Goal: Contribute content: Add original content to the website for others to see

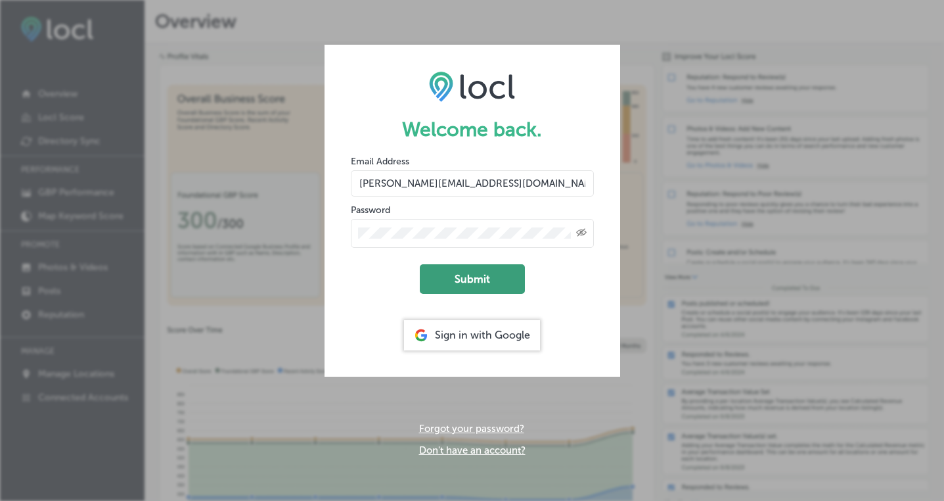
click at [461, 275] on button "Submit" at bounding box center [472, 279] width 105 height 30
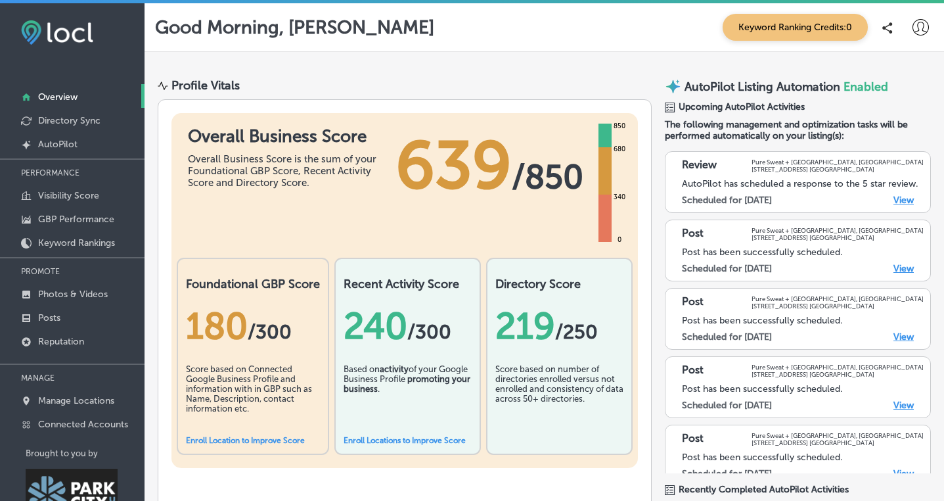
click at [905, 200] on link "View" at bounding box center [903, 199] width 20 height 11
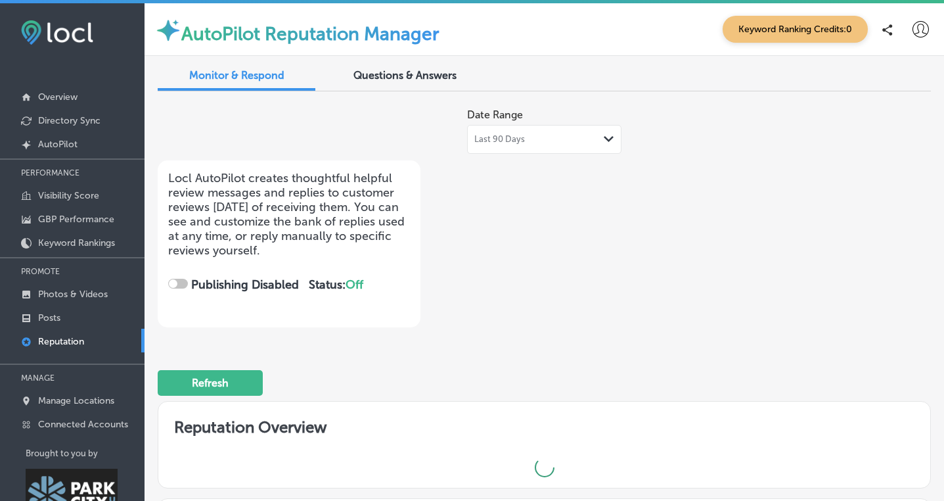
checkbox input "true"
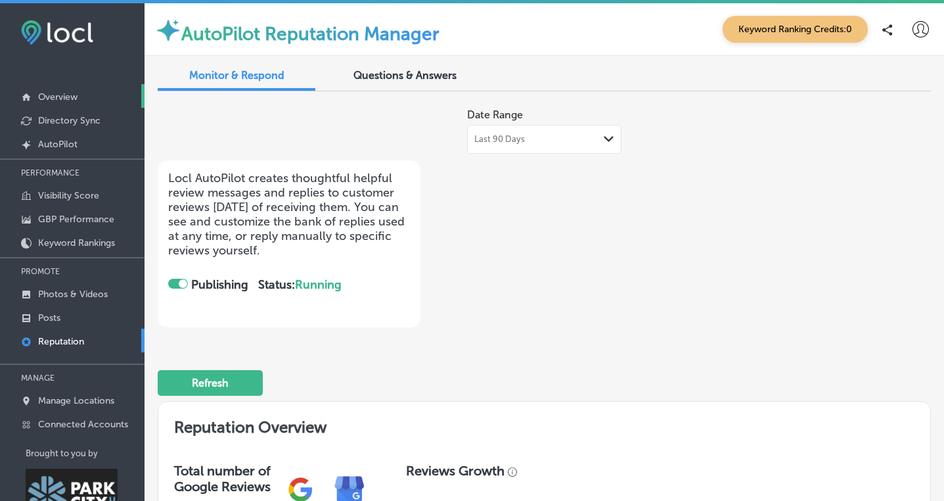
click at [56, 100] on p "Overview" at bounding box center [57, 96] width 39 height 11
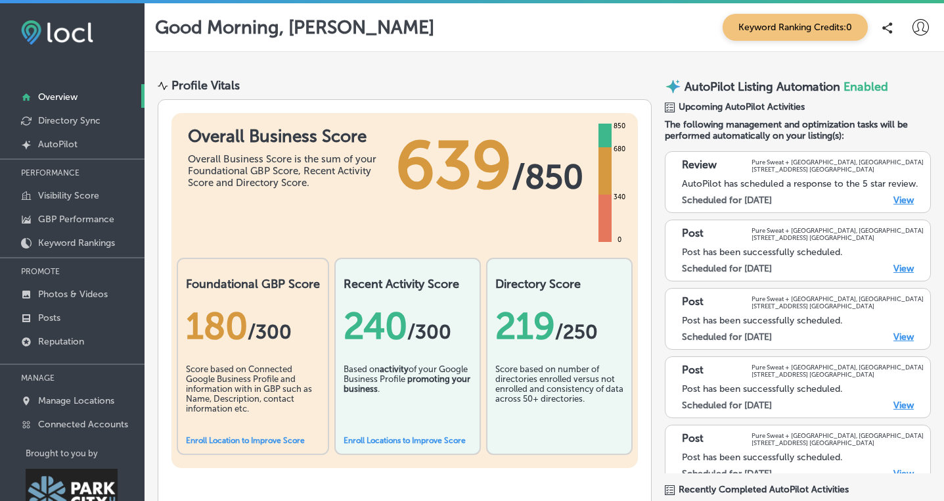
click at [908, 196] on link "View" at bounding box center [903, 199] width 20 height 11
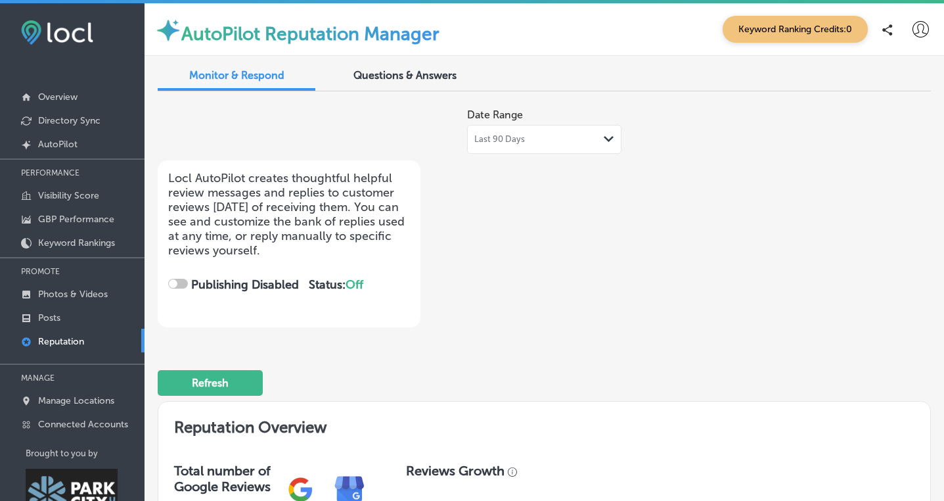
checkbox input "true"
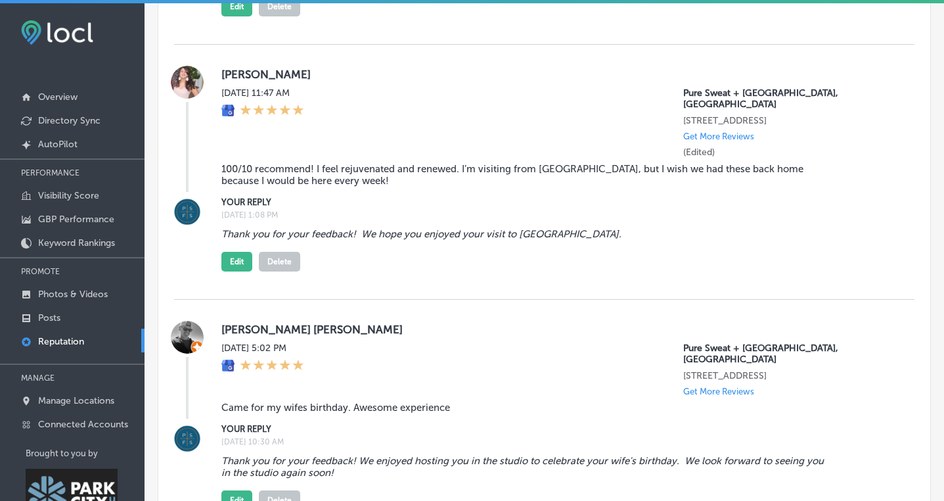
scroll to position [1208, 0]
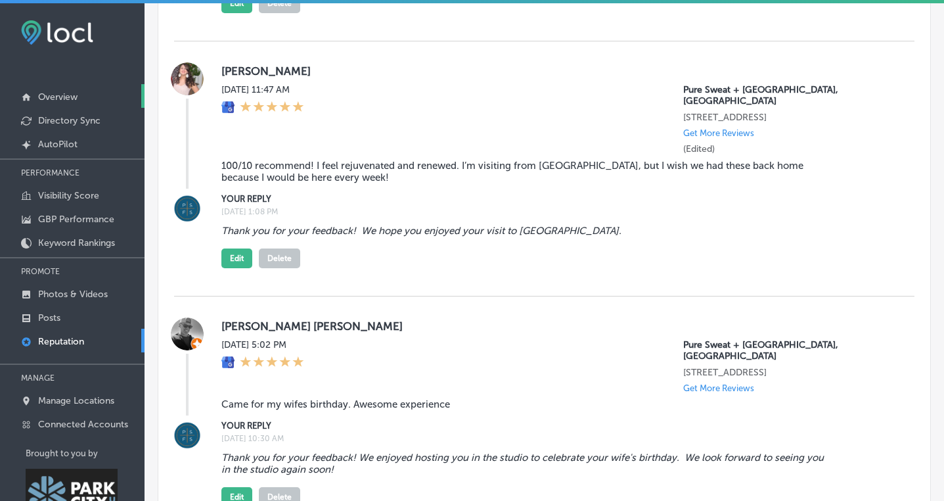
click at [71, 99] on p "Overview" at bounding box center [57, 96] width 39 height 11
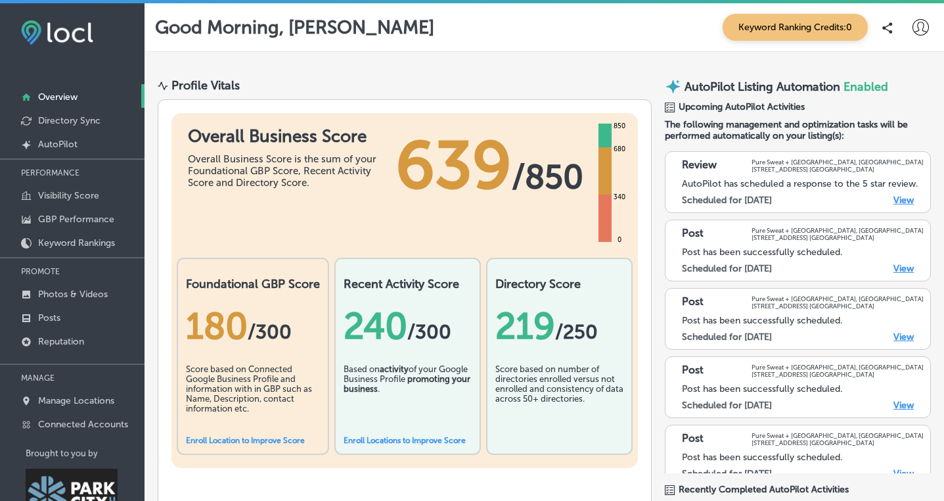
click at [899, 267] on link "View" at bounding box center [903, 268] width 20 height 11
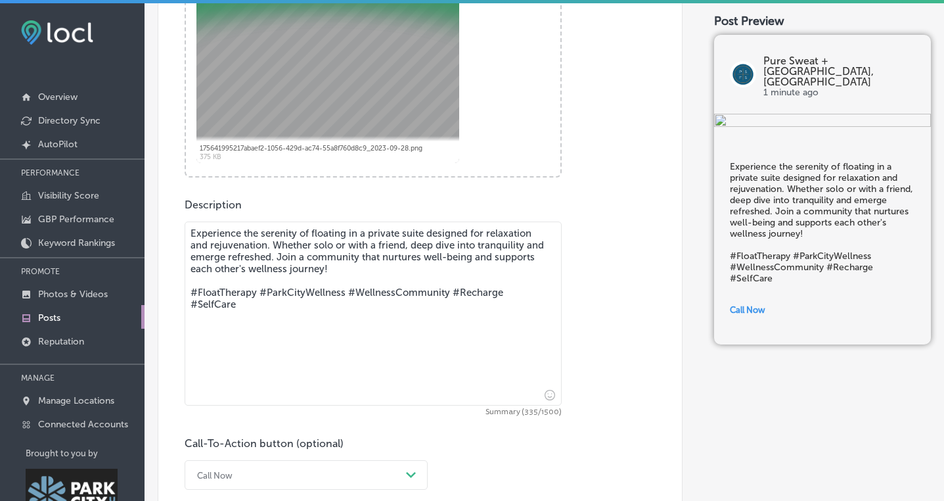
scroll to position [237, 0]
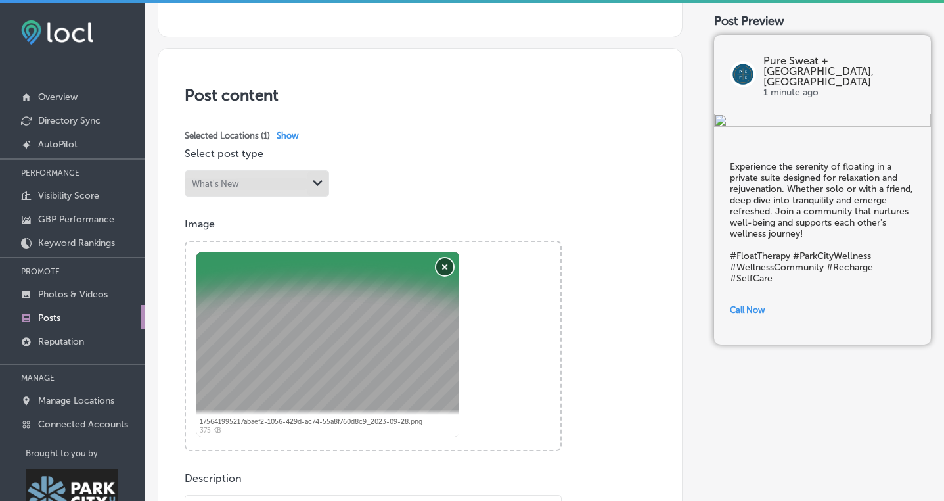
click at [445, 268] on button "Remove" at bounding box center [444, 266] width 17 height 17
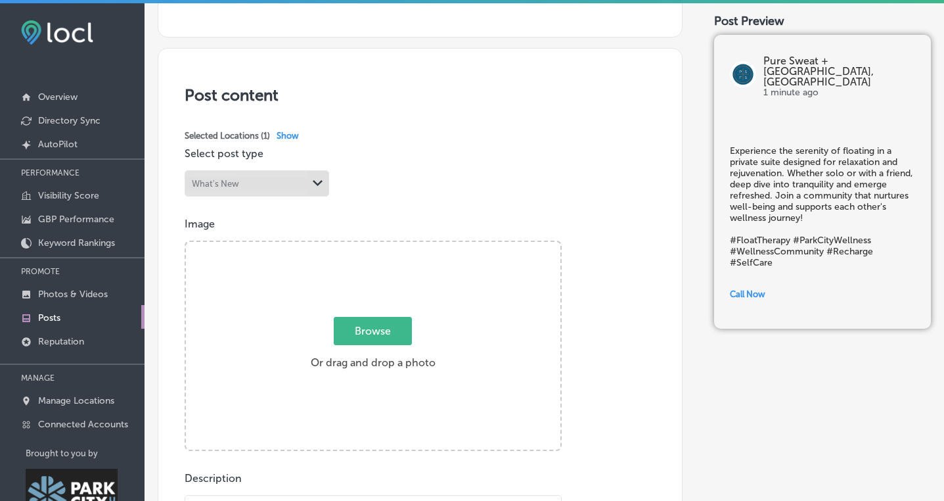
click at [369, 344] on span "Browse" at bounding box center [373, 331] width 78 height 28
click at [369, 246] on input "Browse Or drag and drop a photo" at bounding box center [373, 244] width 374 height 4
type input "C:\fakepath\image-1715314330-1.jpeg"
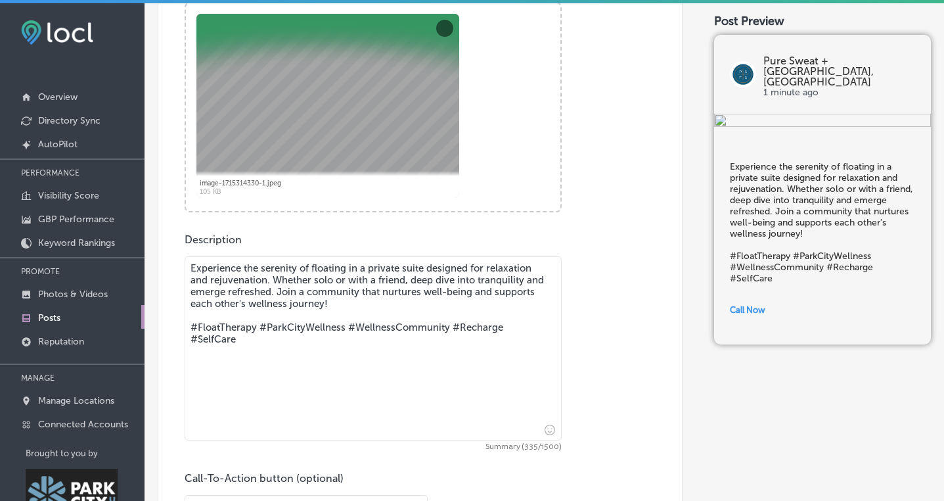
scroll to position [654, 0]
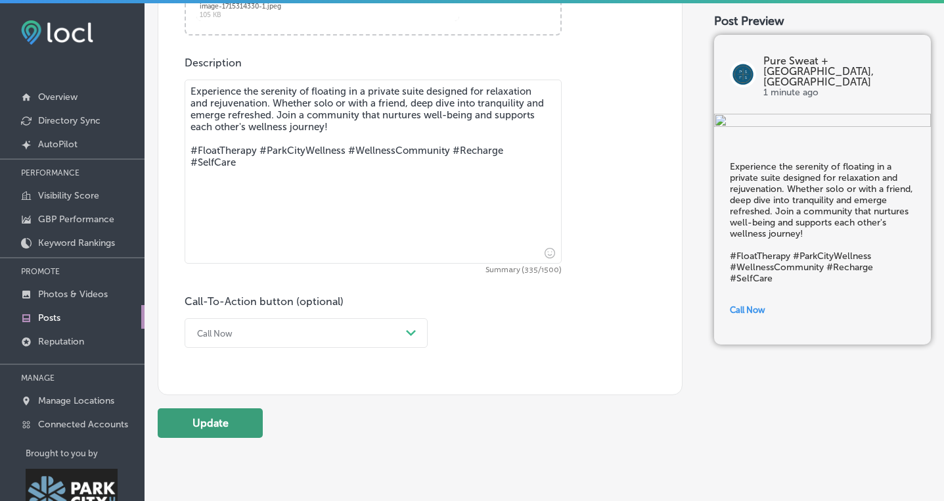
click at [208, 418] on button "Update" at bounding box center [210, 423] width 105 height 30
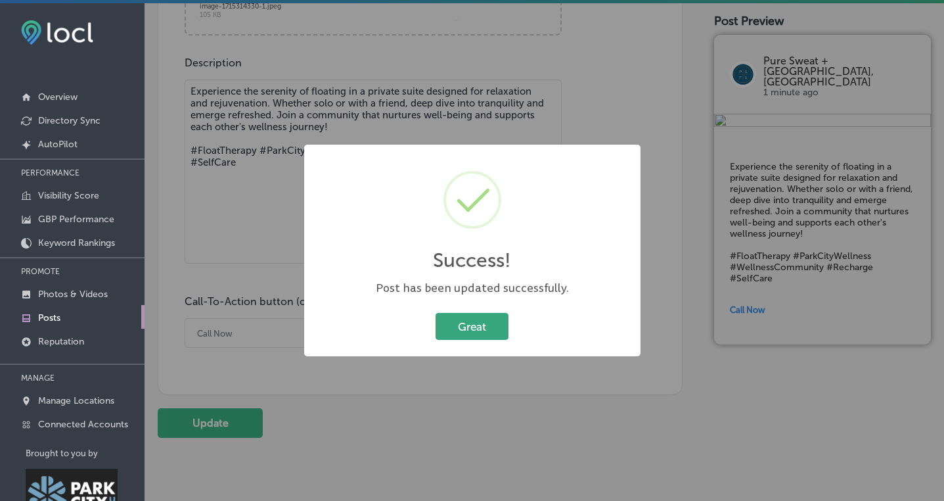
click at [478, 334] on button "Great" at bounding box center [472, 326] width 73 height 27
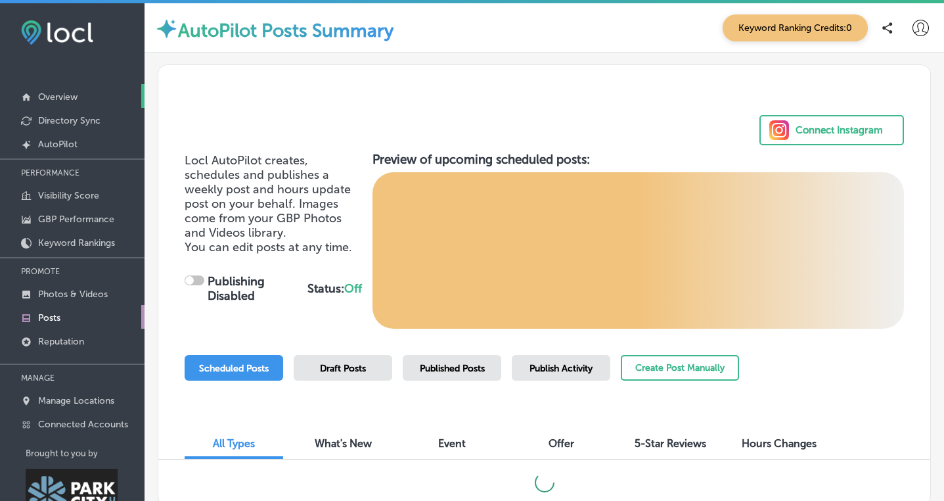
click at [75, 97] on p "Overview" at bounding box center [57, 96] width 39 height 11
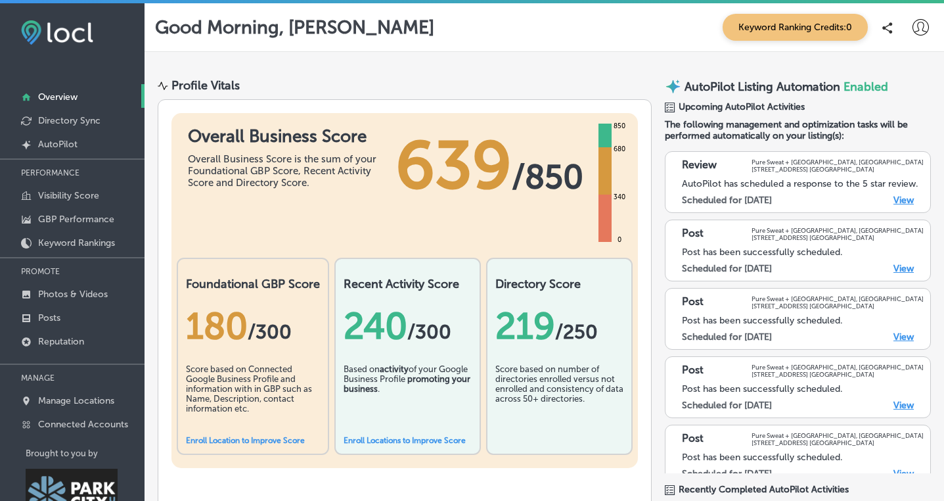
click at [910, 333] on link "View" at bounding box center [903, 336] width 20 height 11
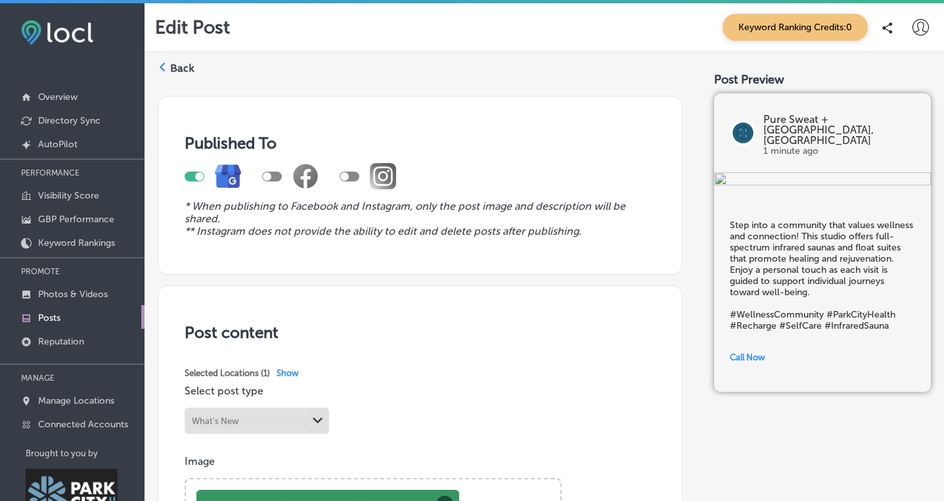
click at [921, 23] on icon at bounding box center [920, 27] width 16 height 16
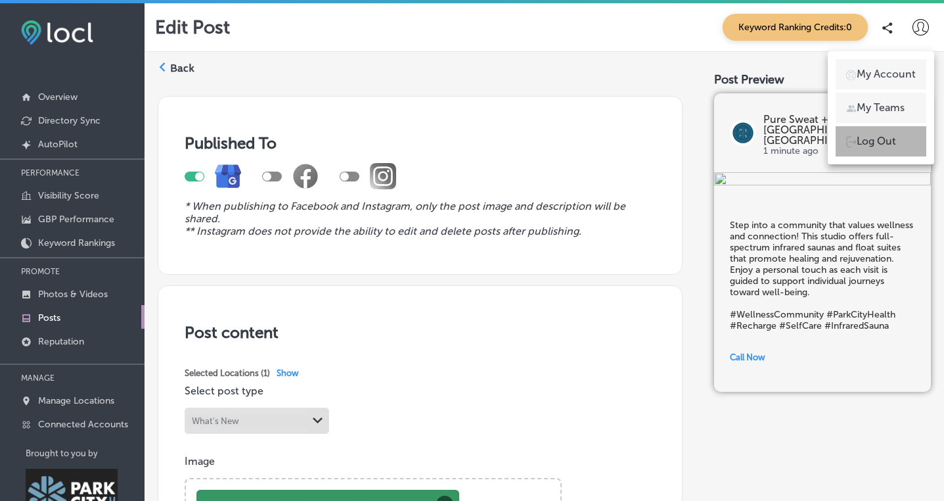
click at [857, 144] on p "Log Out" at bounding box center [876, 141] width 39 height 16
